Goal: Task Accomplishment & Management: Use online tool/utility

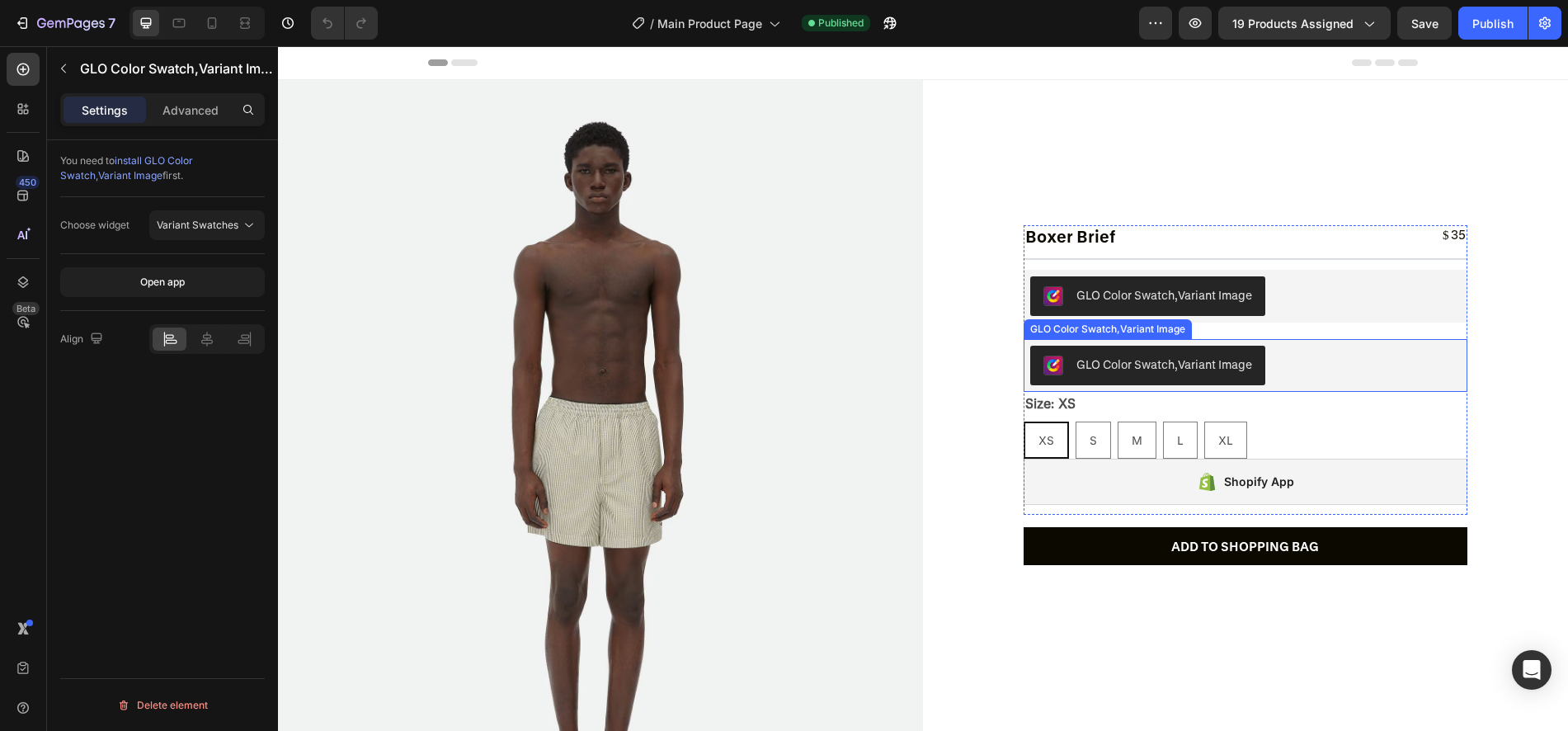
click at [1276, 351] on div "GLO Color Swatch,Variant Image" at bounding box center [1246, 366] width 431 height 40
click at [195, 110] on p "Advanced" at bounding box center [190, 110] width 56 height 17
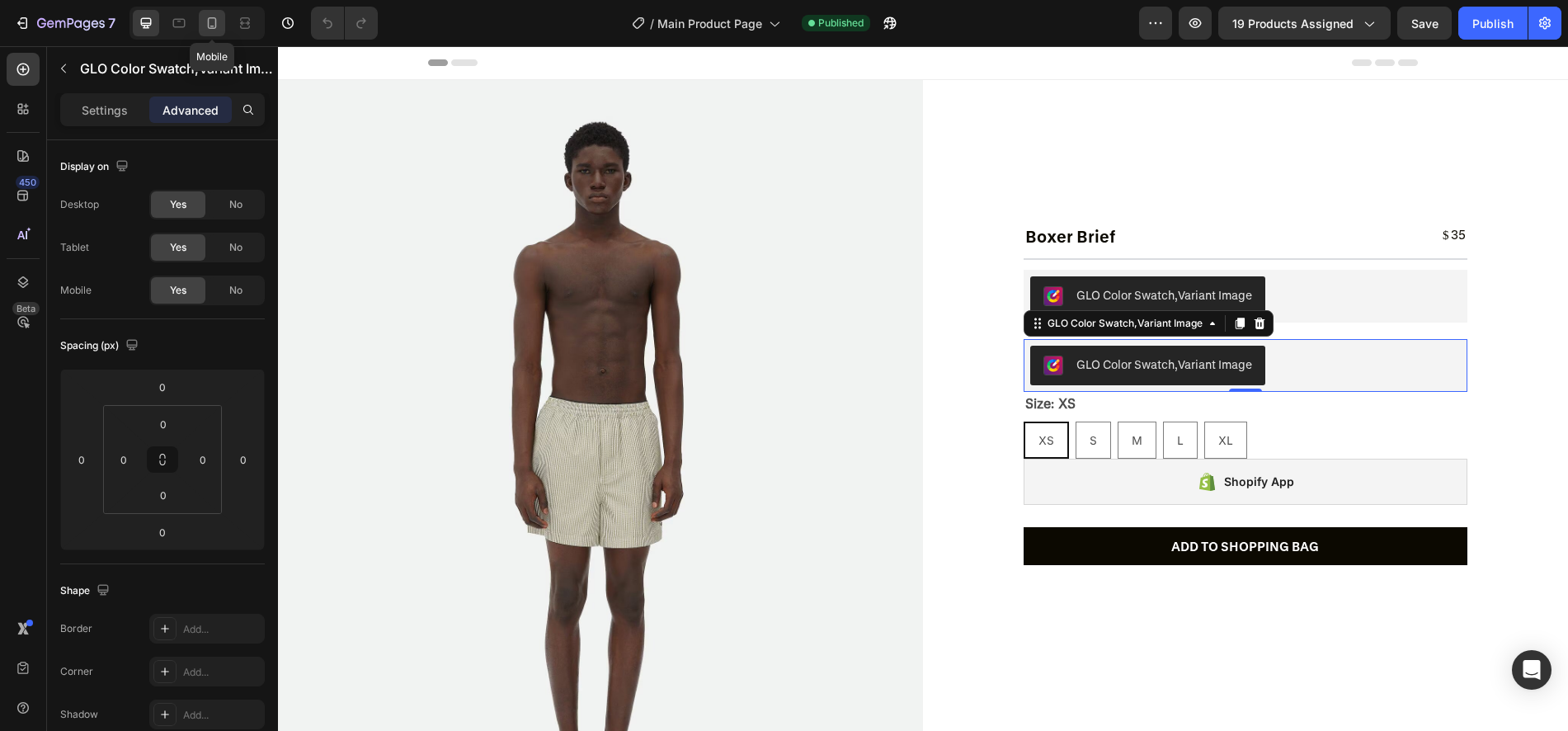
click at [208, 23] on icon at bounding box center [212, 23] width 9 height 12
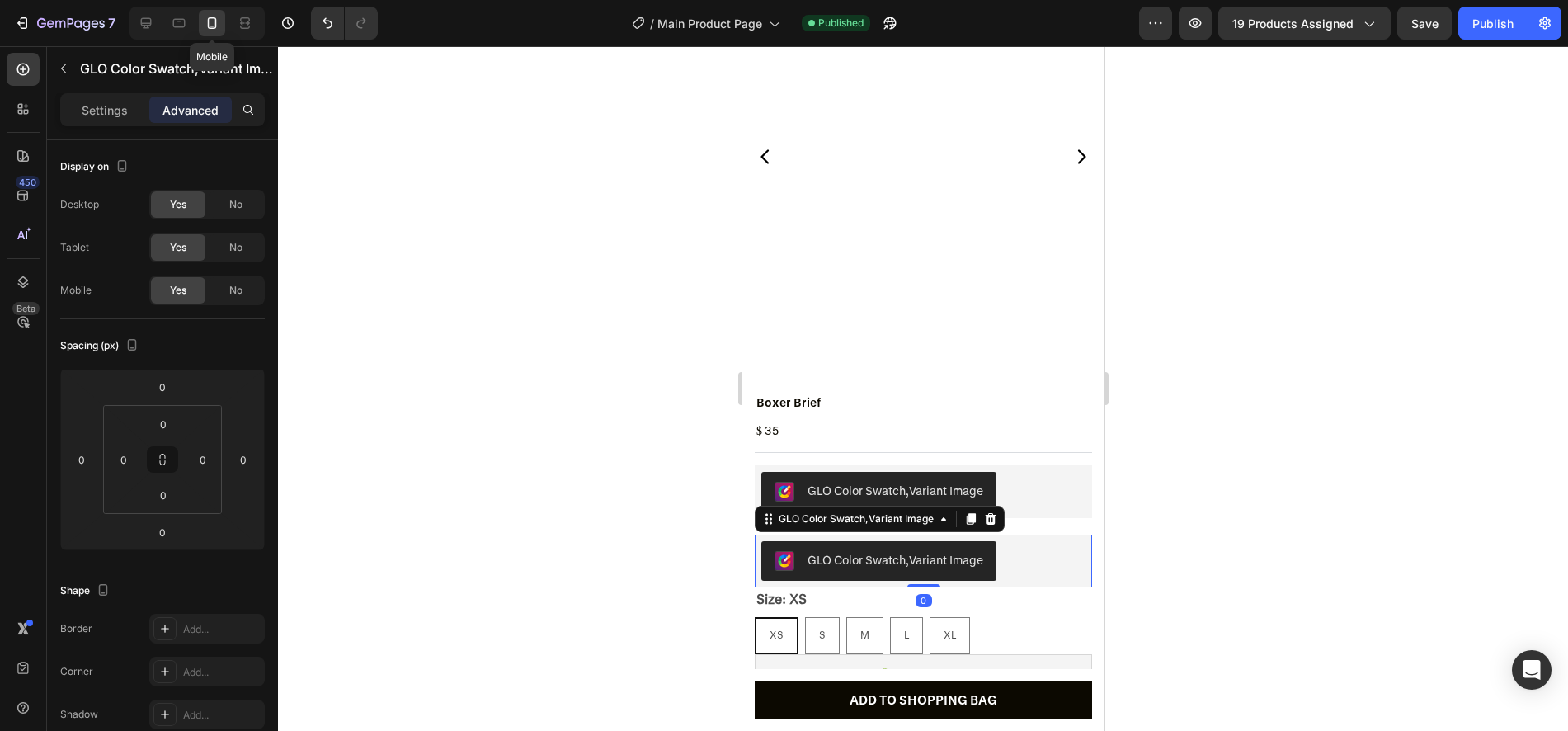
scroll to position [141, 0]
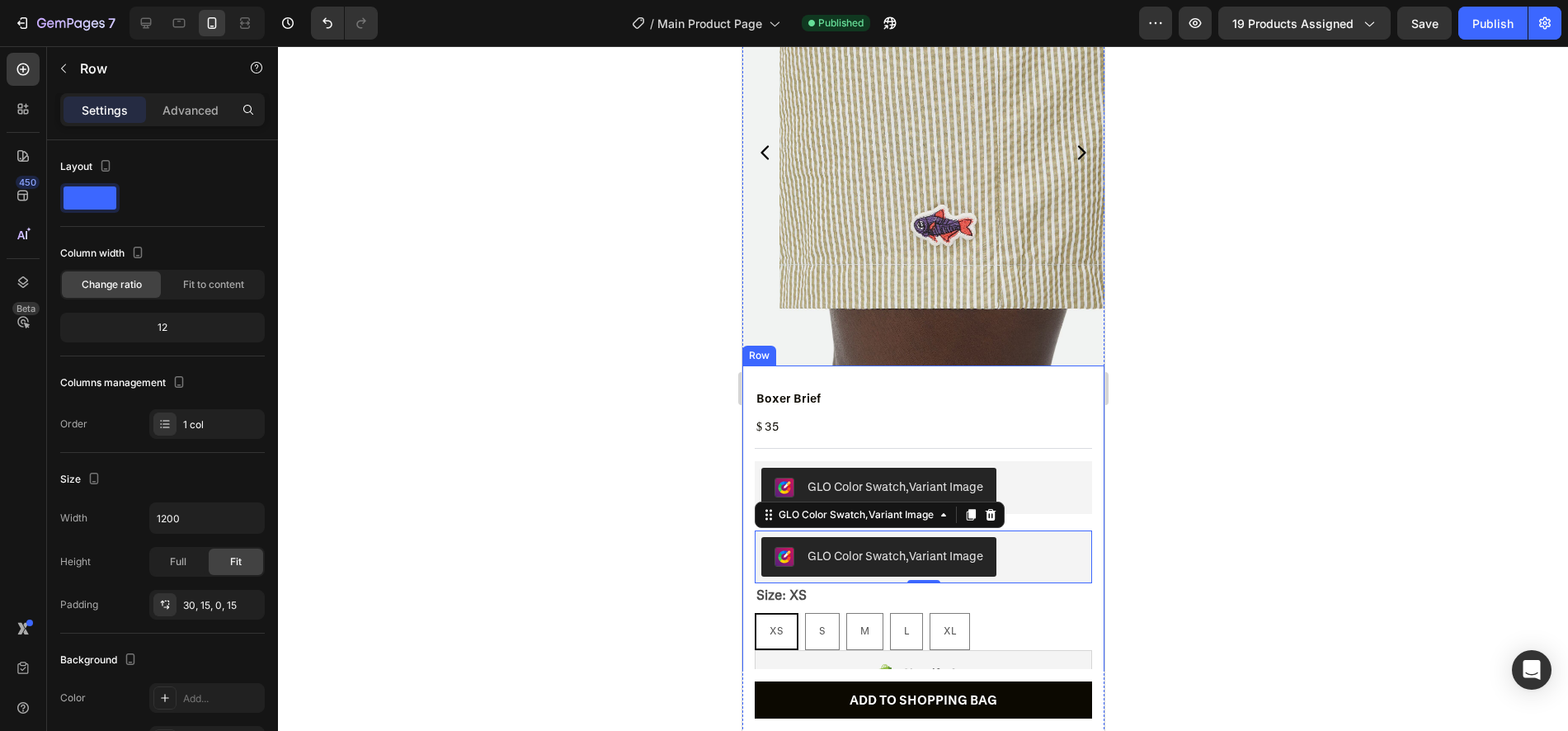
click at [1052, 507] on div "Boxer Brief Product Title $ 35 Product Price Product Price Row Row Title Line G…" at bounding box center [922, 543] width 337 height 306
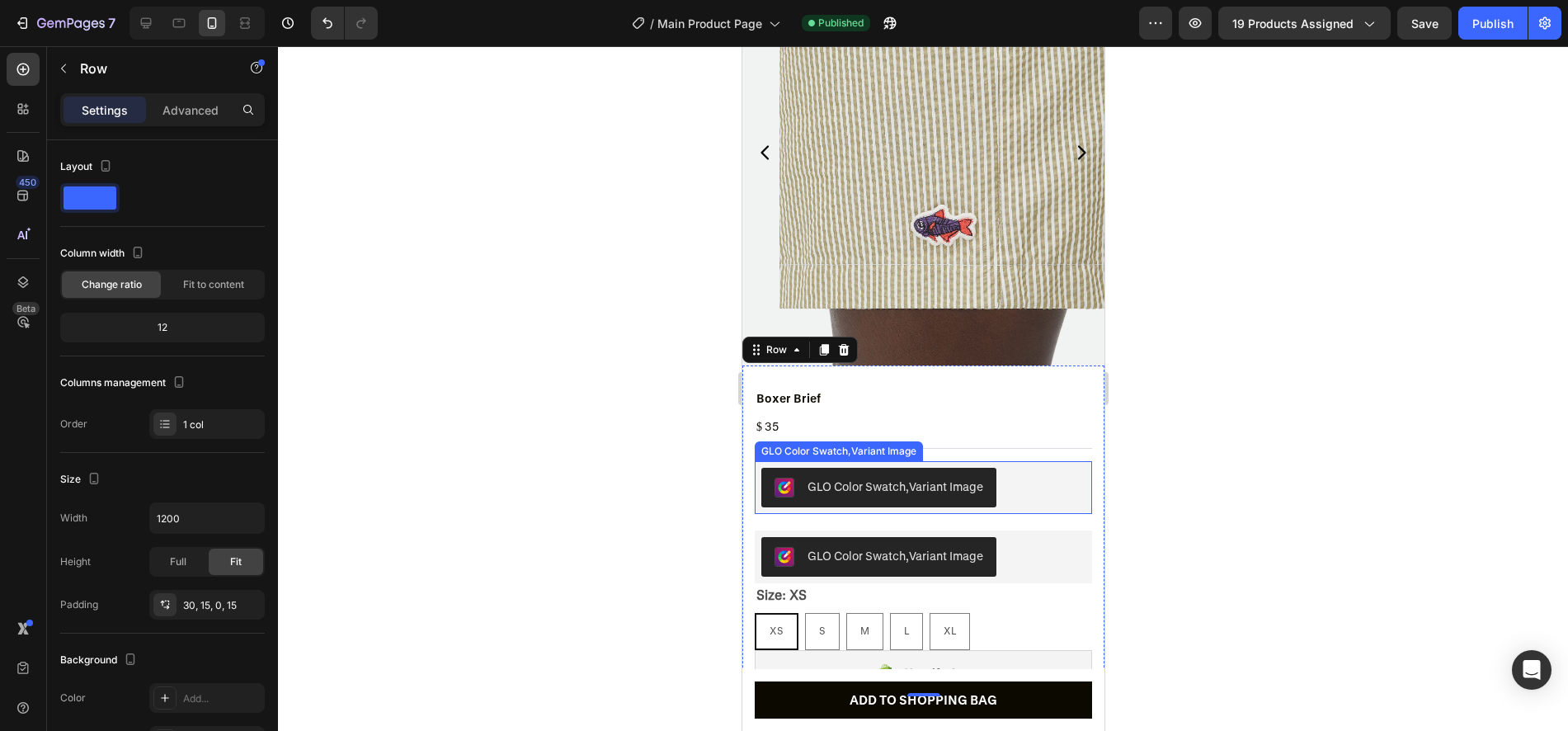
click at [1031, 491] on div "GLO Color Swatch,Variant Image" at bounding box center [922, 488] width 324 height 40
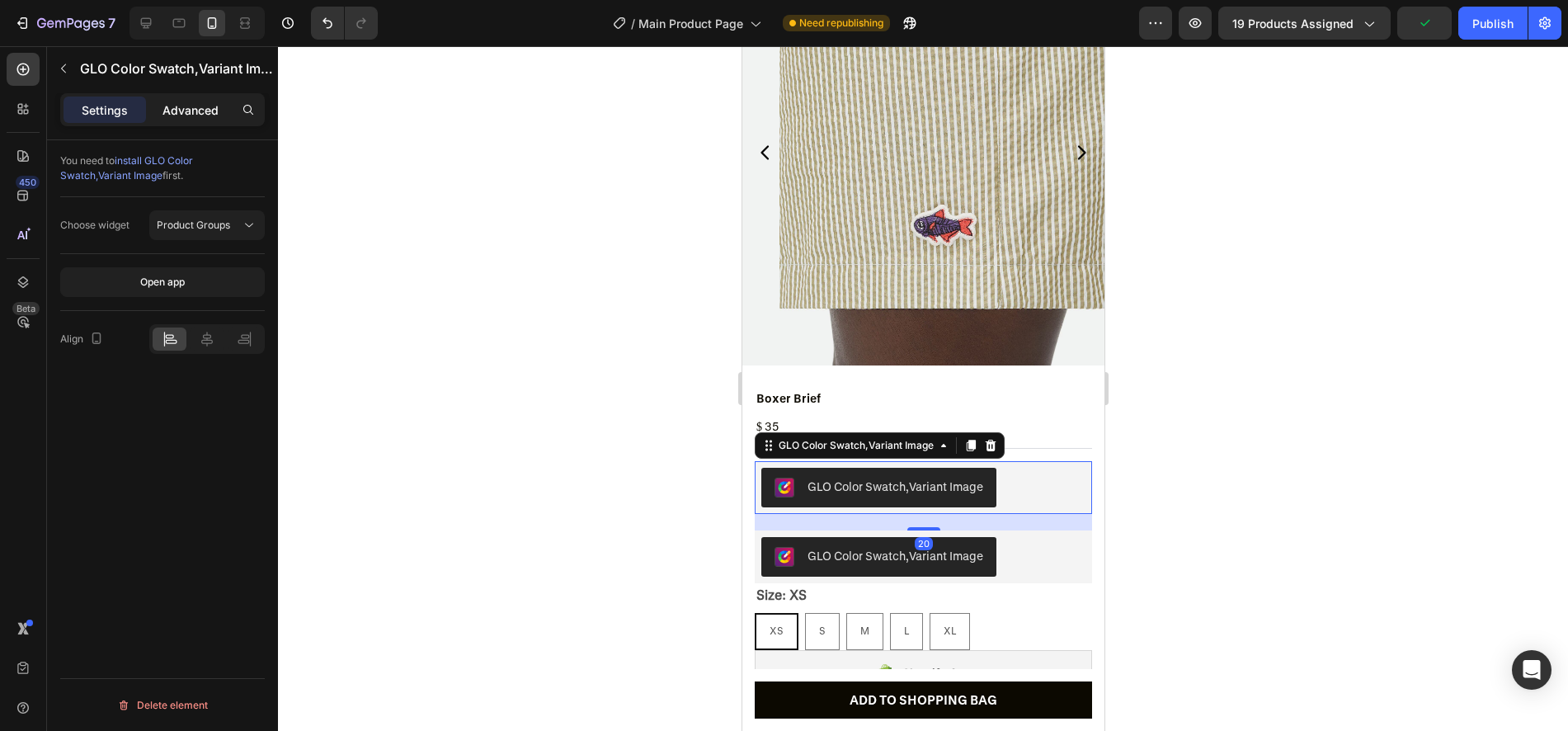
click at [192, 107] on p "Advanced" at bounding box center [190, 110] width 56 height 17
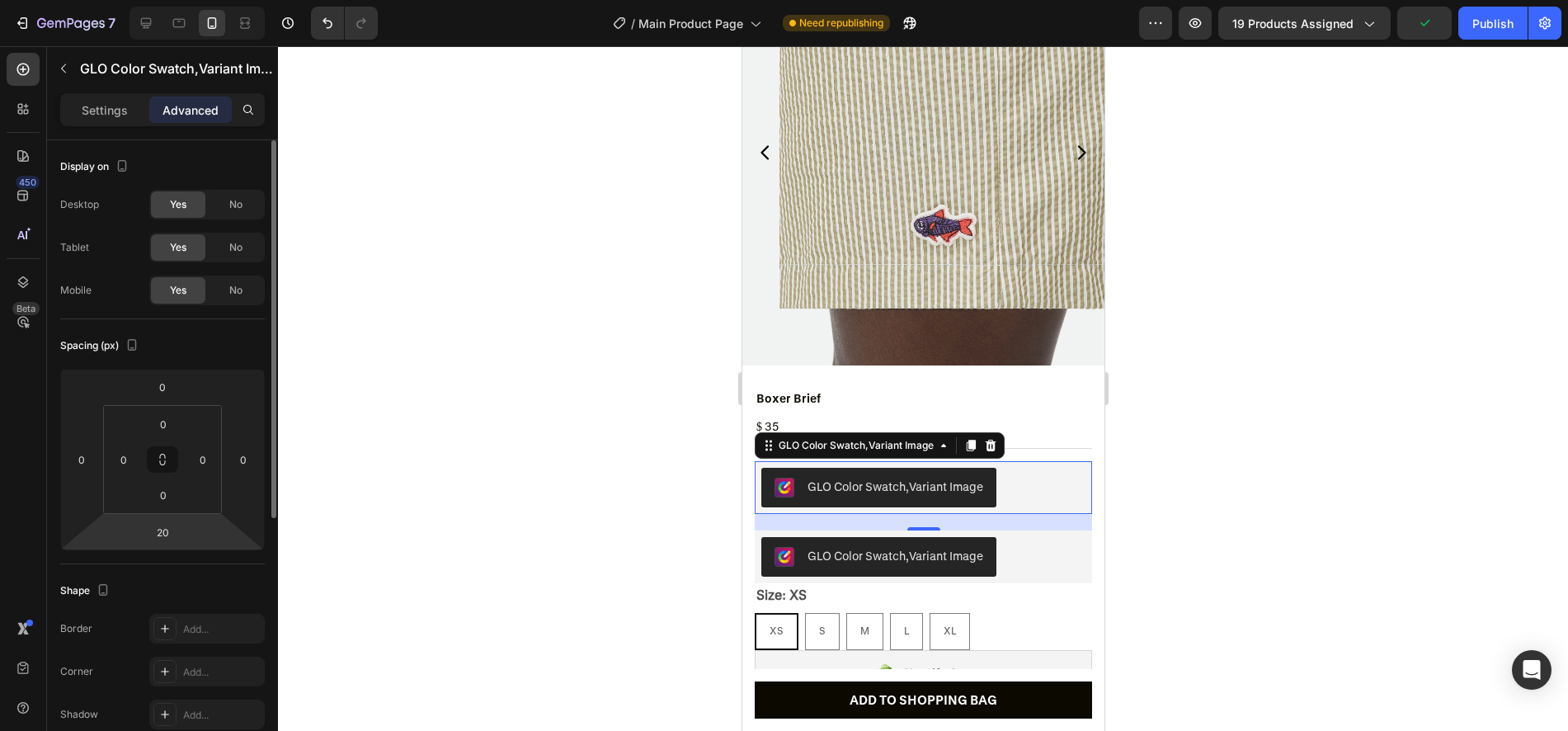
click at [157, 0] on html "7 Version history / Main Product Page Need republishing Preview 19 products ass…" at bounding box center [784, 0] width 1568 height 0
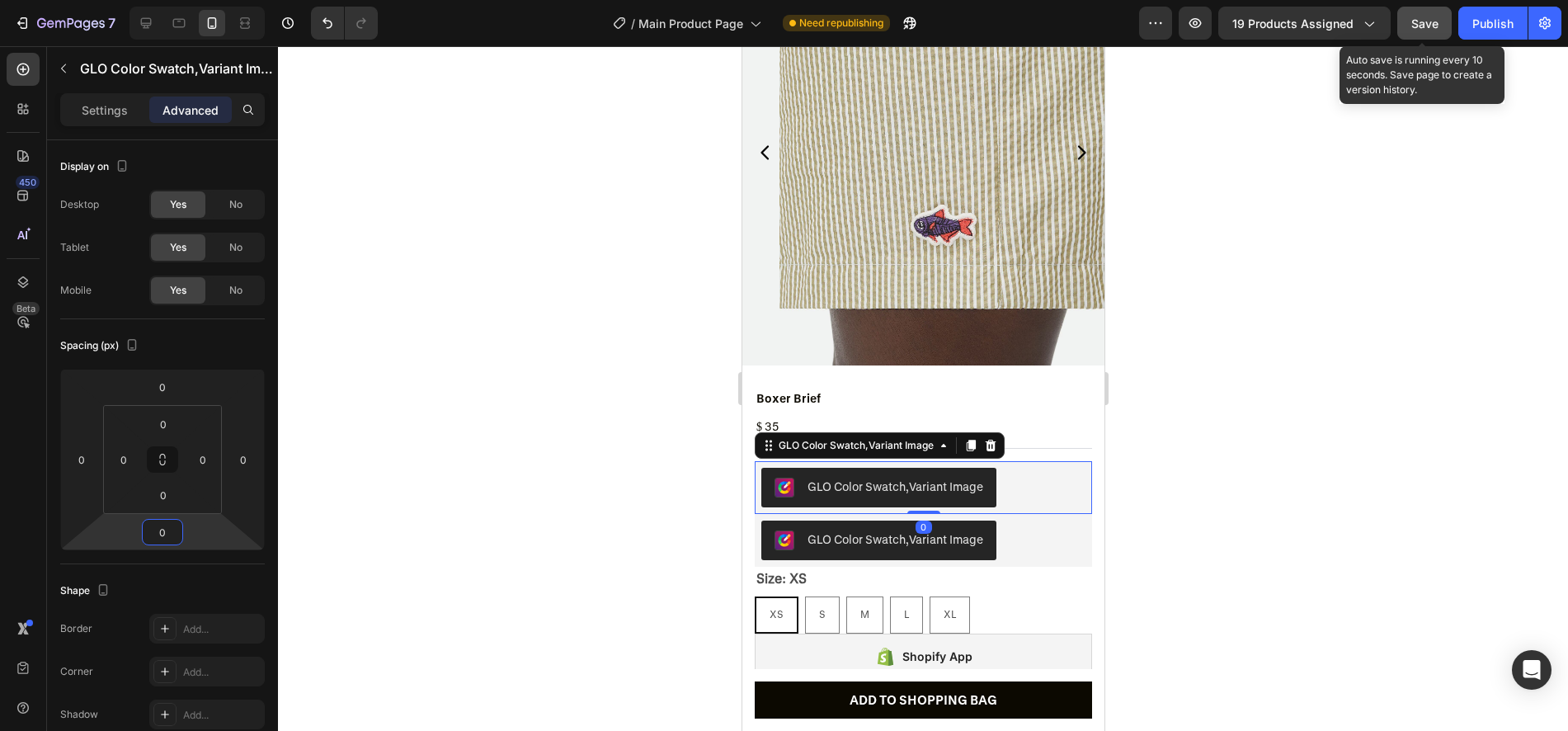
type input "0"
click at [1434, 18] on span "Save" at bounding box center [1425, 23] width 27 height 14
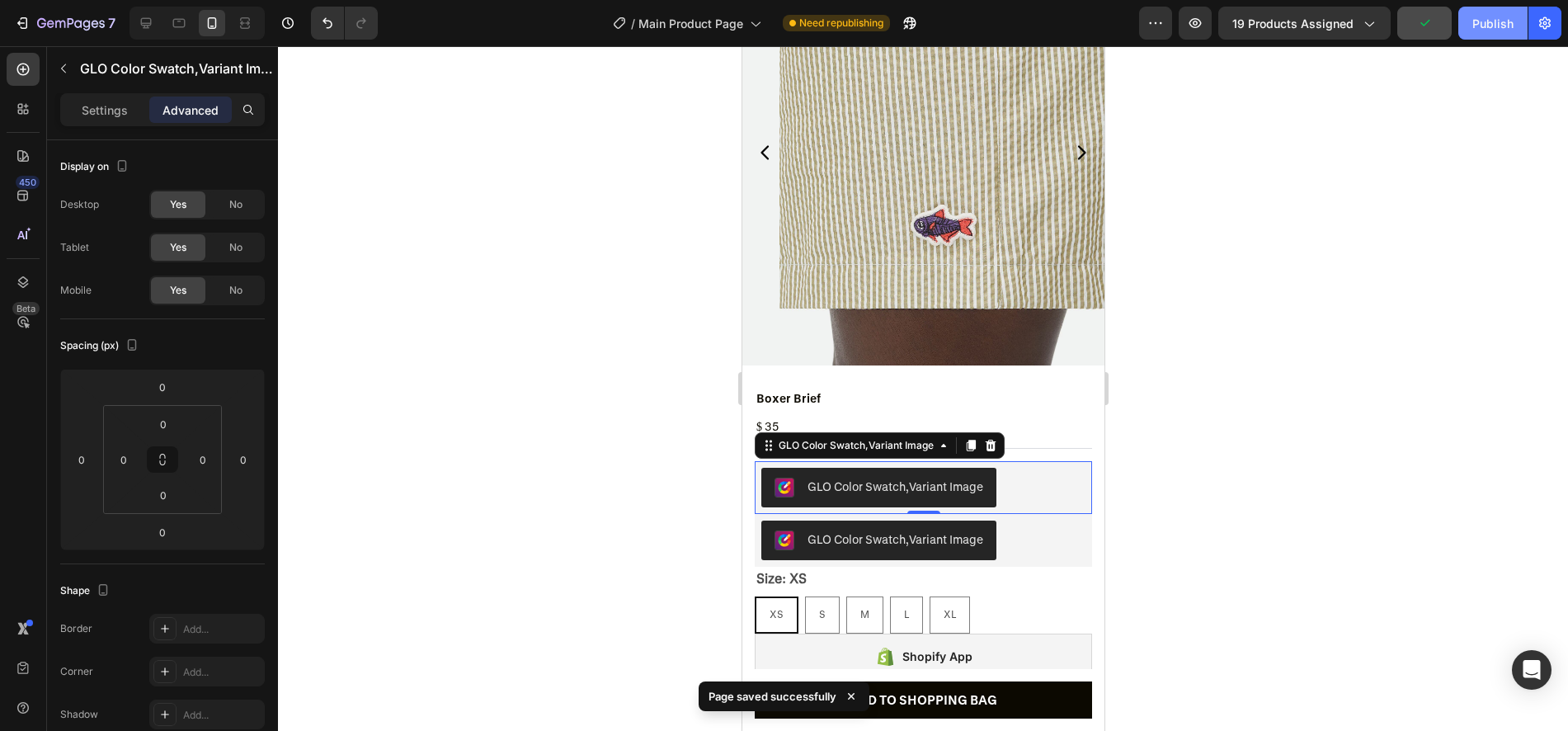
click at [1496, 29] on div "Publish" at bounding box center [1493, 23] width 42 height 17
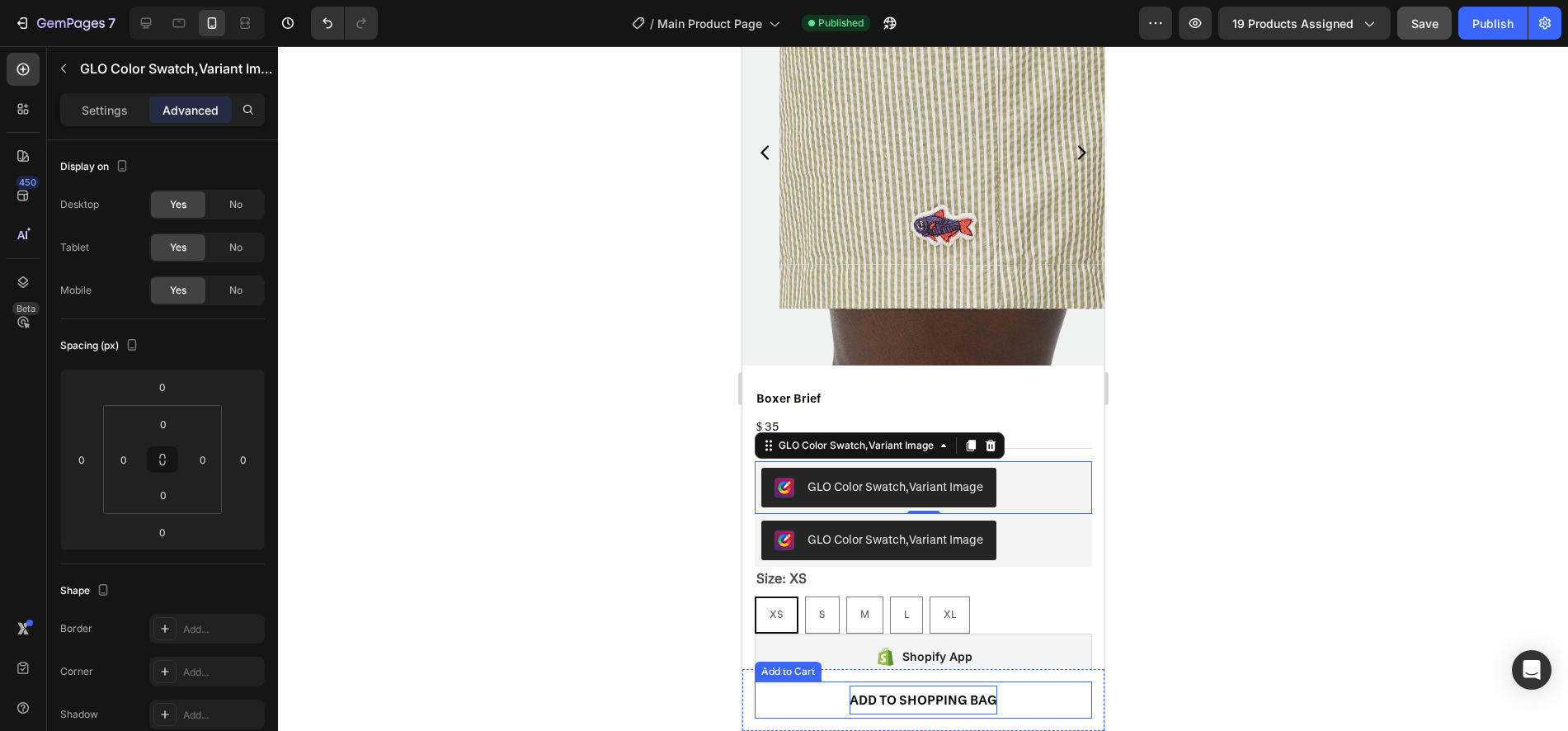
click at [935, 694] on div "ADD TO SHOPPING BAG" at bounding box center [922, 699] width 147 height 29
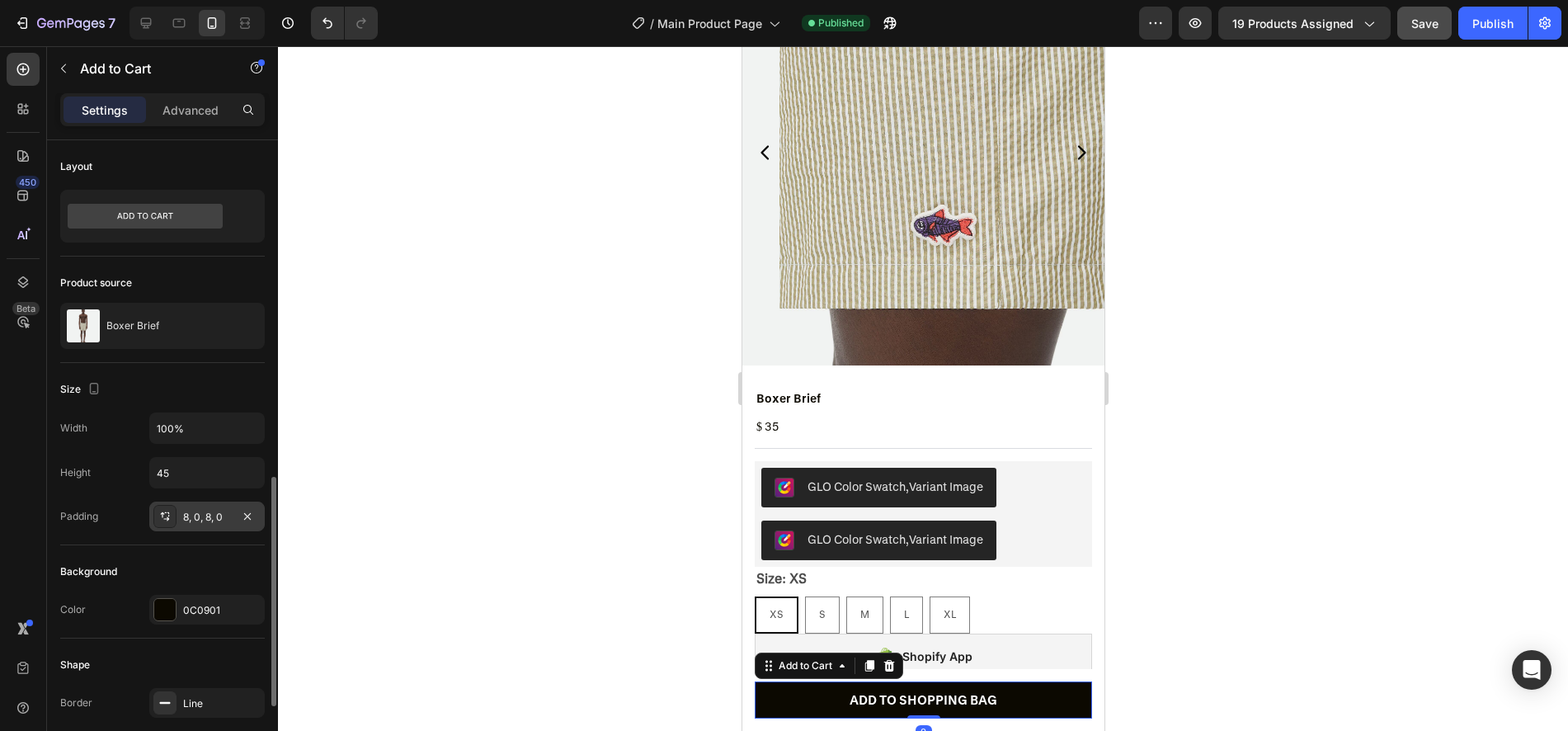
scroll to position [495, 0]
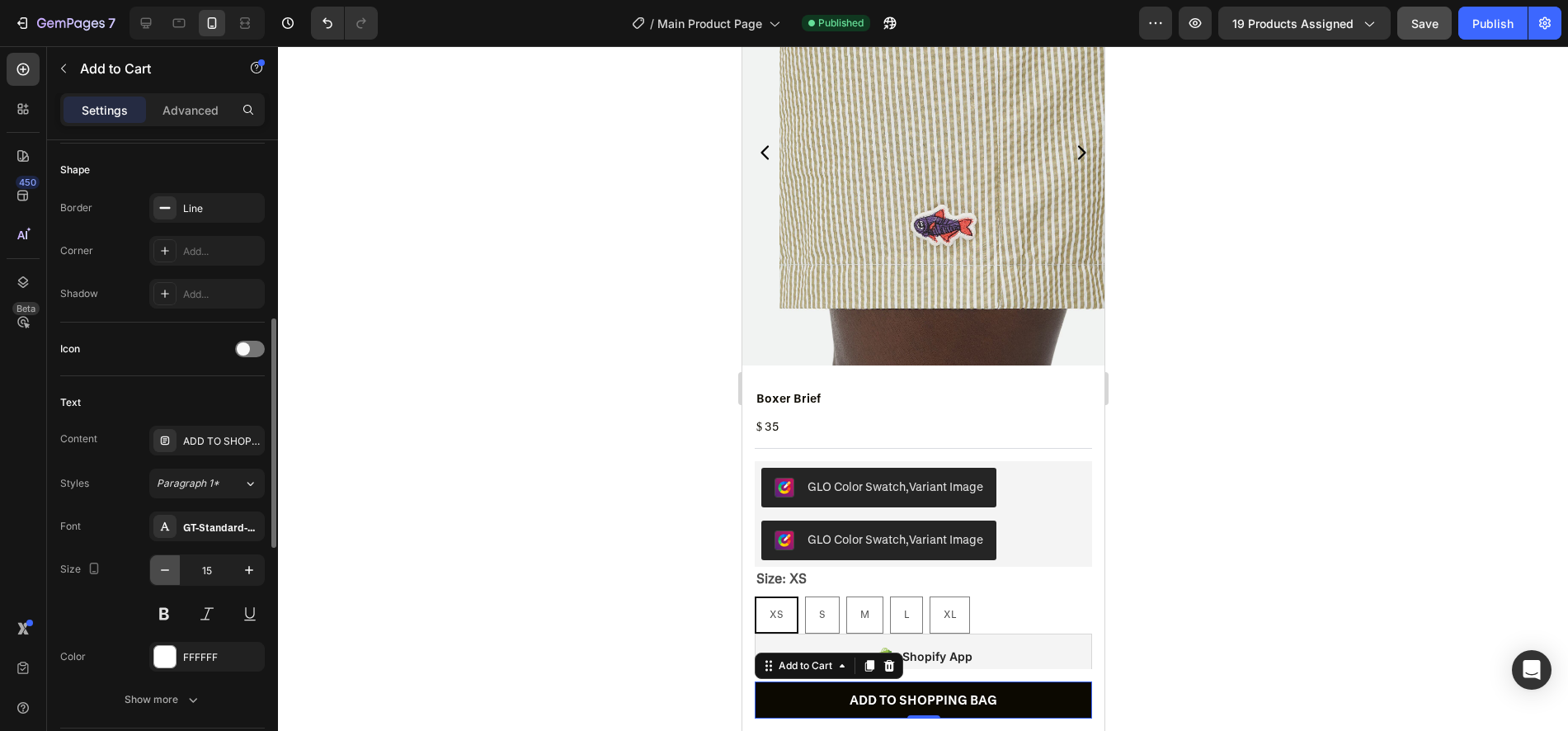
click at [171, 573] on icon "button" at bounding box center [165, 570] width 17 height 17
type input "14"
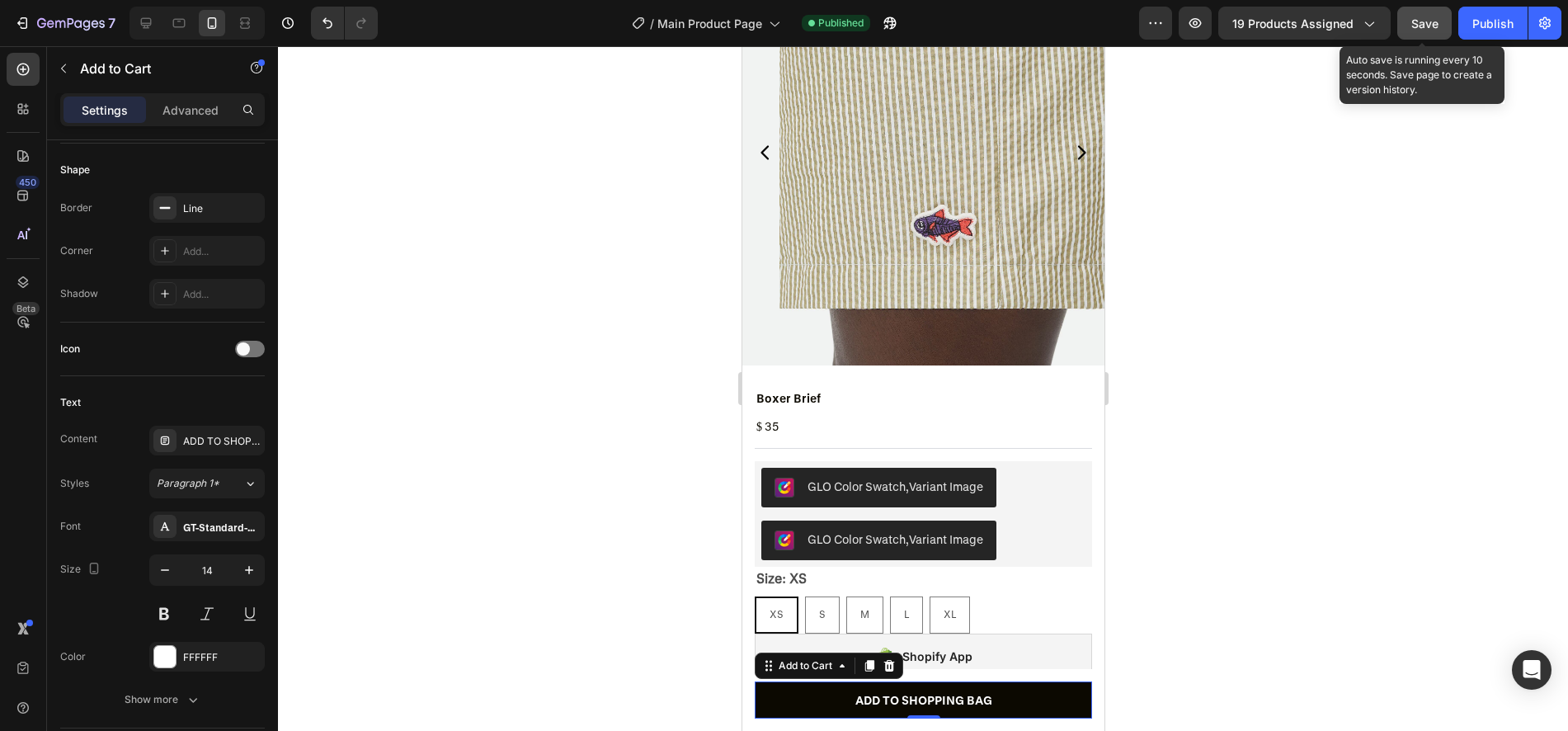
click at [1426, 22] on span "Save" at bounding box center [1425, 23] width 27 height 14
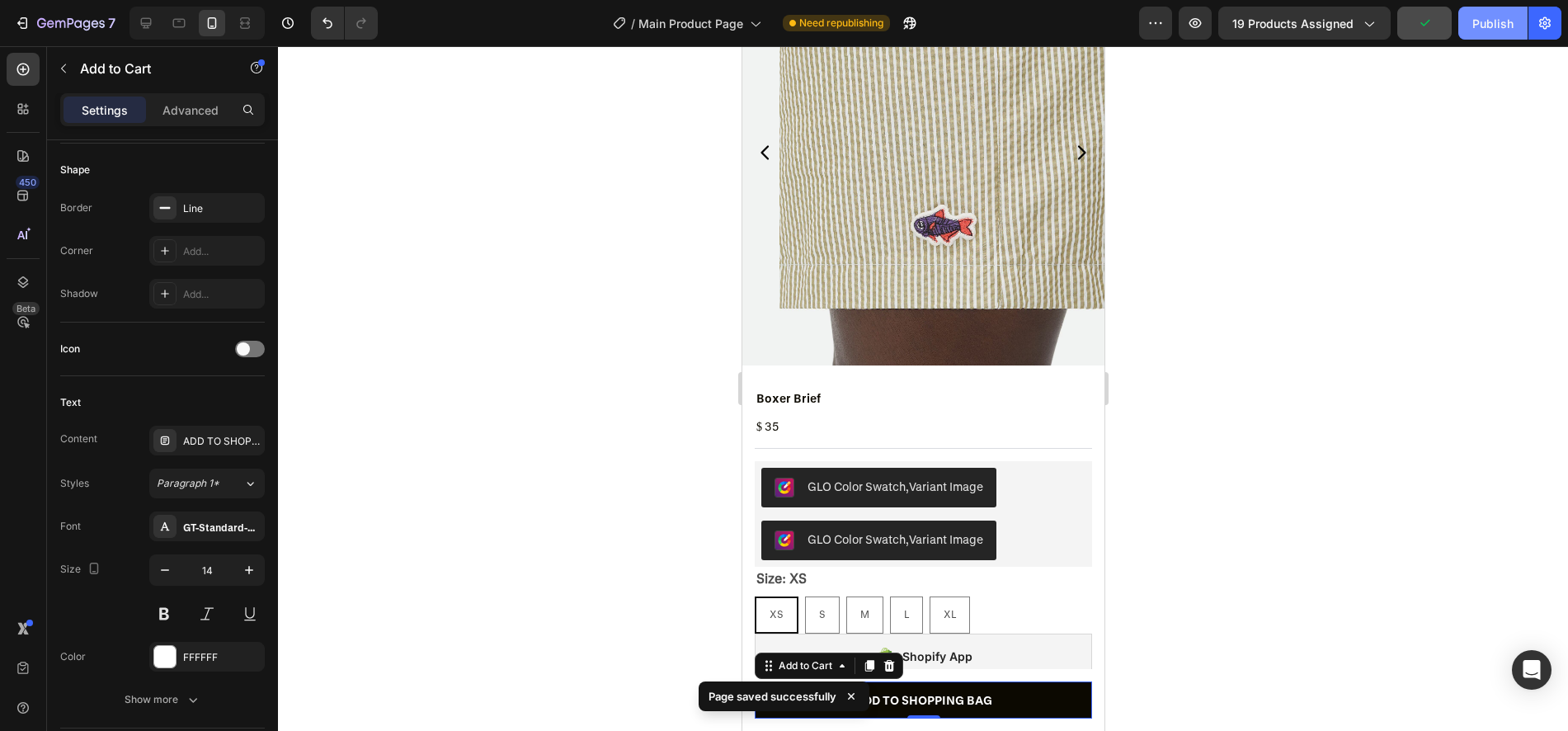
click at [1475, 37] on button "Publish" at bounding box center [1492, 23] width 69 height 33
